Goal: Task Accomplishment & Management: Manage account settings

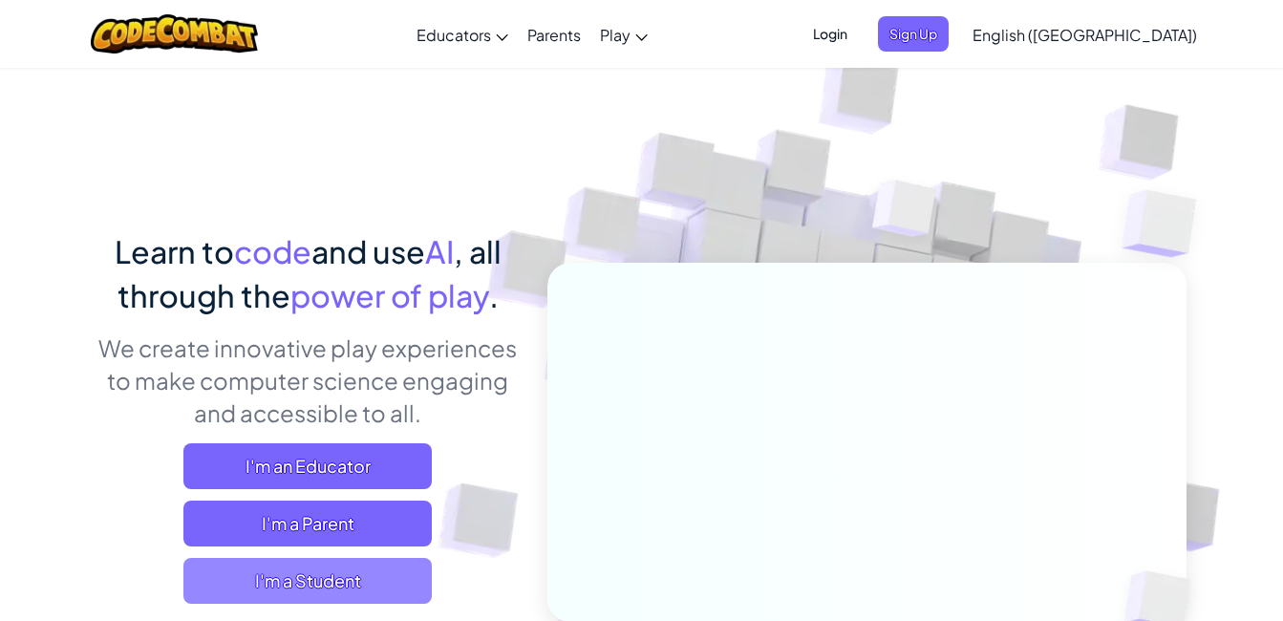
click at [373, 574] on span "I'm a Student" at bounding box center [307, 581] width 248 height 46
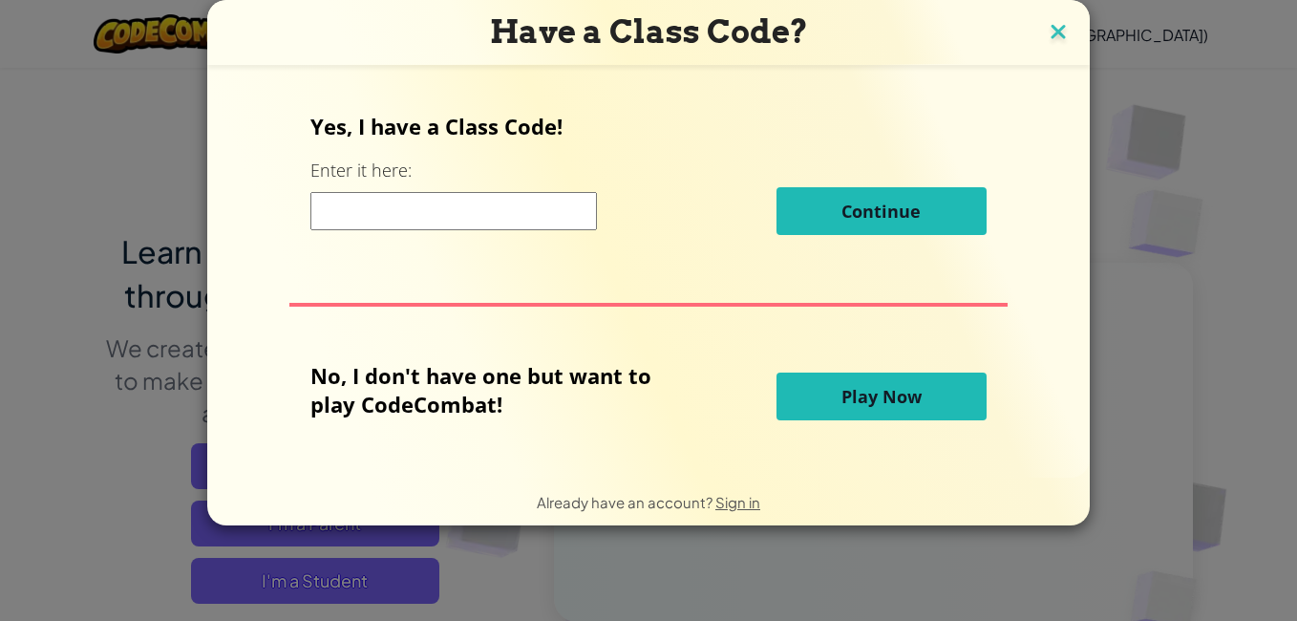
click at [1046, 21] on img at bounding box center [1058, 33] width 25 height 29
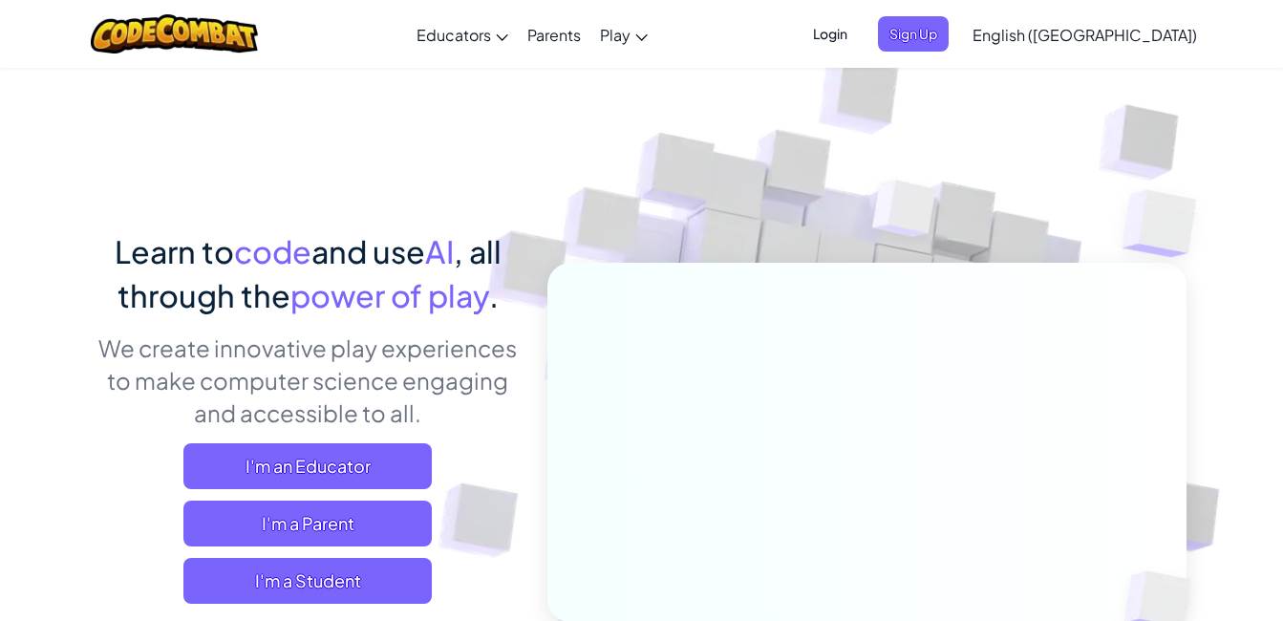
click at [859, 34] on span "Login" at bounding box center [829, 33] width 57 height 35
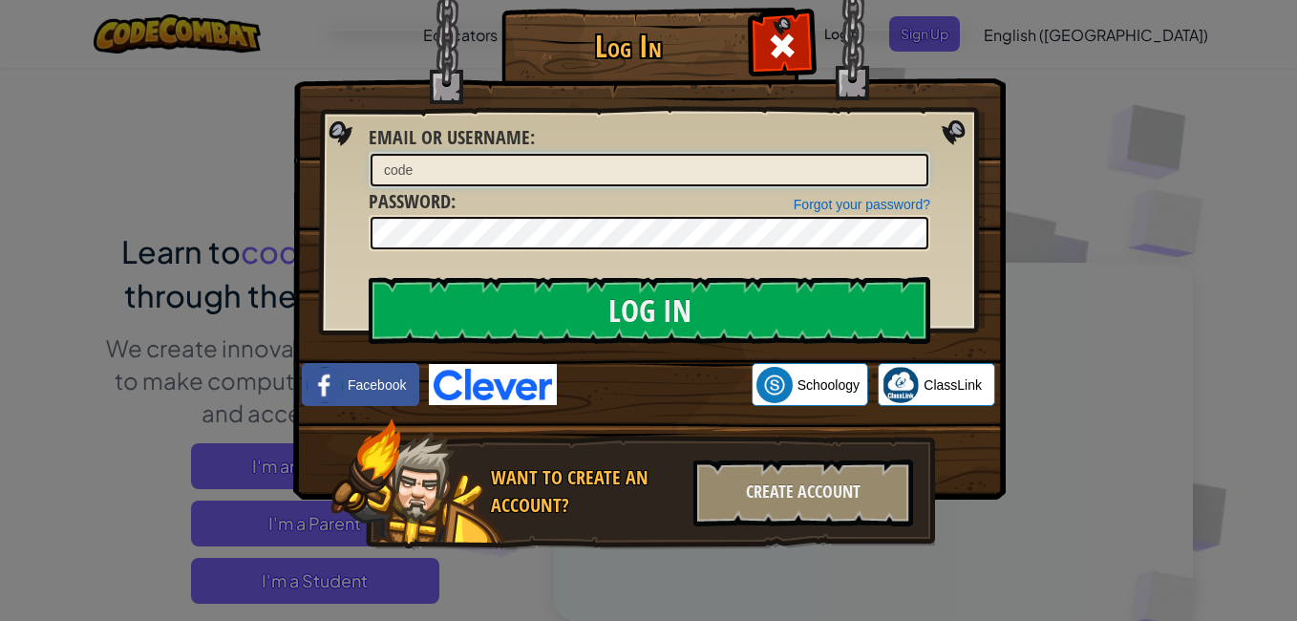
type input "codeninja-[PERSON_NAME].tzi.[PERSON_NAME].[PERSON_NAME]"
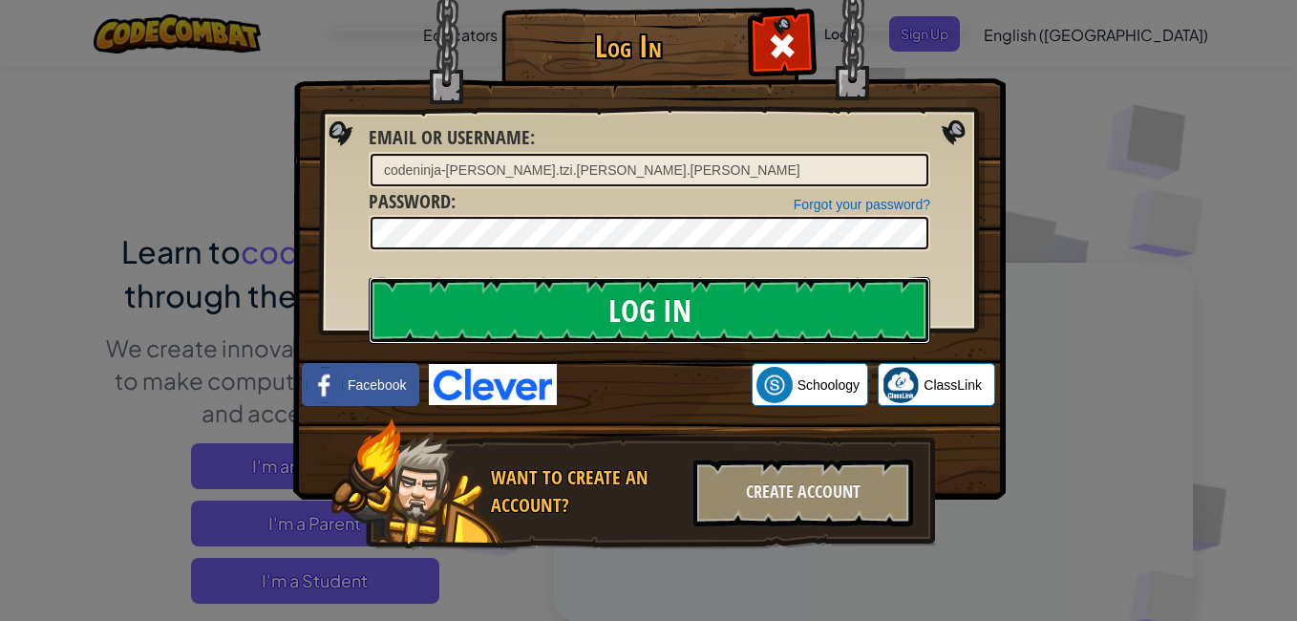
click at [791, 306] on input "Log In" at bounding box center [650, 310] width 562 height 67
